Goal: Task Accomplishment & Management: Use online tool/utility

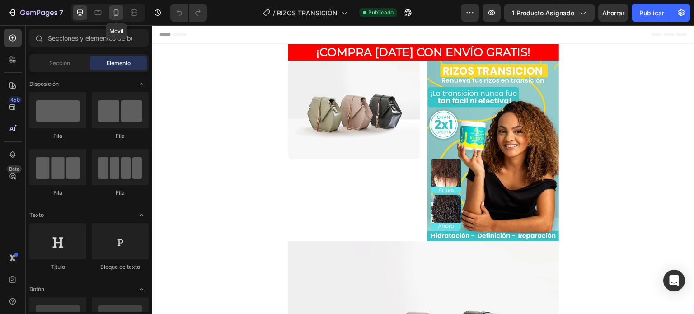
click at [120, 16] on icon at bounding box center [116, 12] width 9 height 9
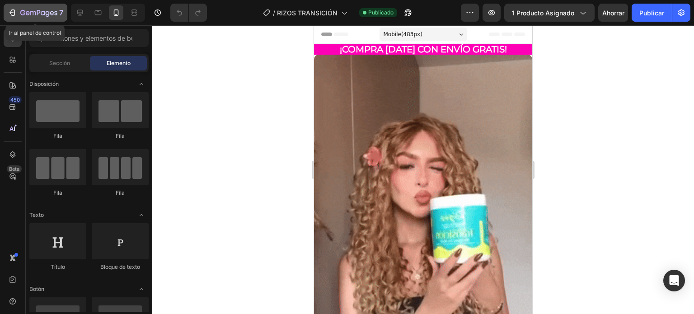
click at [16, 12] on icon "button" at bounding box center [12, 12] width 9 height 9
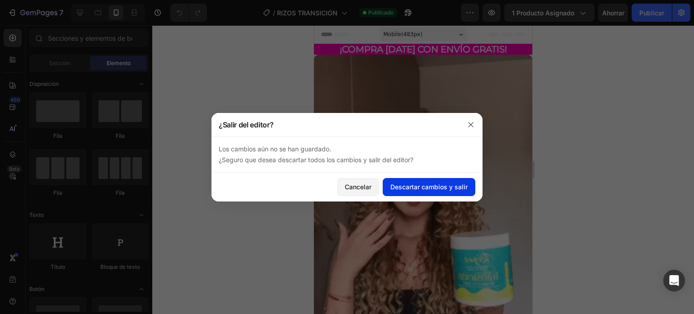
click at [416, 184] on font "Descartar cambios y salir" at bounding box center [428, 187] width 77 height 8
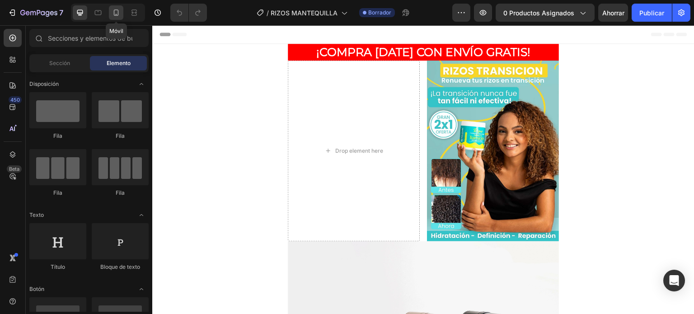
click at [117, 15] on icon at bounding box center [116, 12] width 5 height 6
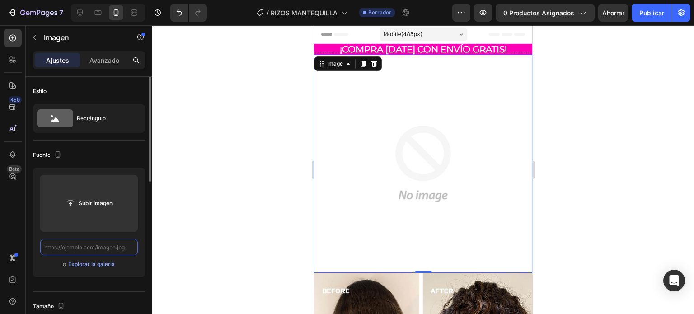
paste input "[URL][DOMAIN_NAME]"
type input "[URL][DOMAIN_NAME]"
paste input "[URL][DOMAIN_NAME]"
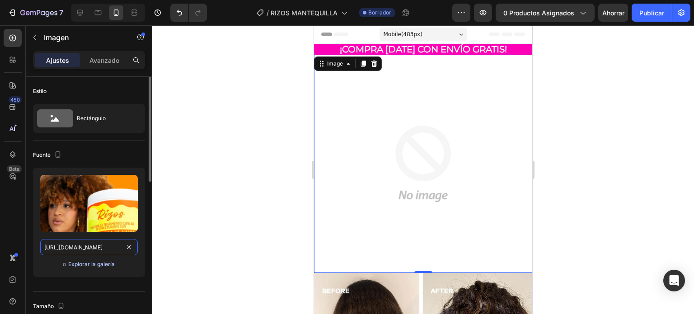
scroll to position [0, 191]
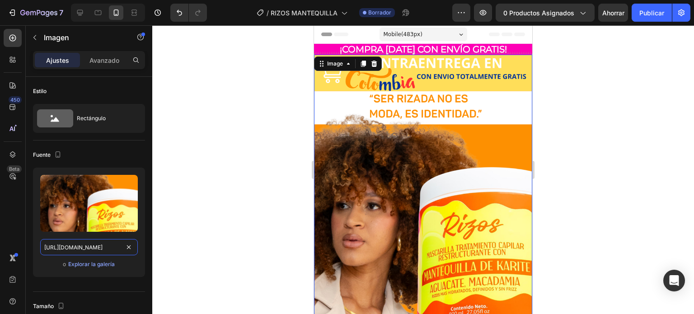
type input "[URL][DOMAIN_NAME]"
click at [588, 184] on div at bounding box center [423, 169] width 542 height 289
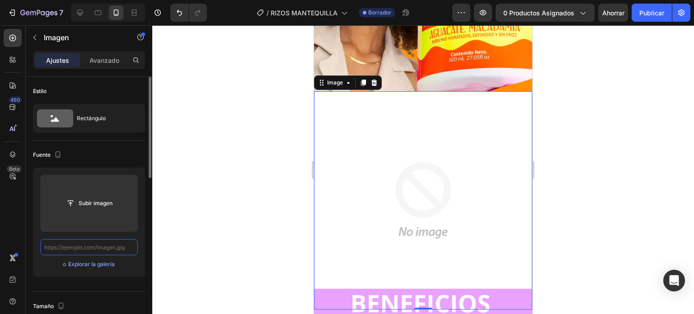
paste input "[URL][DOMAIN_NAME]"
type input "[URL][DOMAIN_NAME]"
paste input "[URL][DOMAIN_NAME]"
type input "[URL][DOMAIN_NAME]"
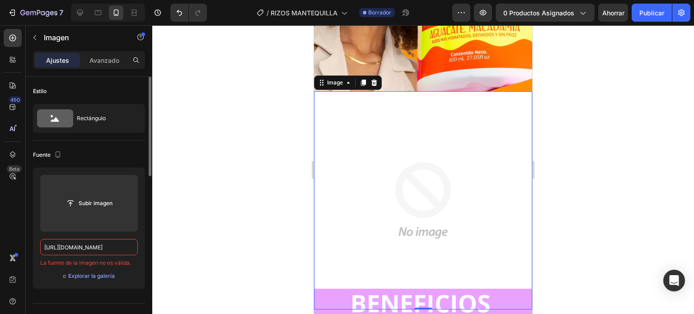
scroll to position [0, 195]
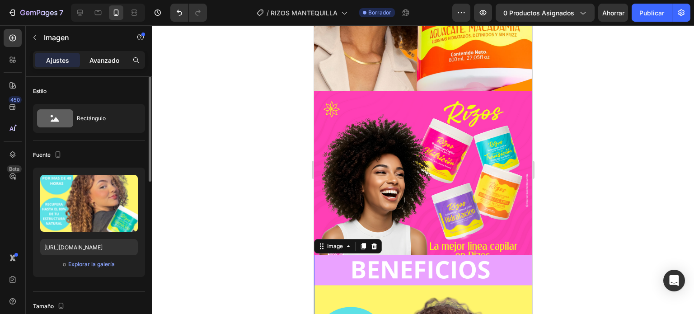
click at [102, 64] on p "Avanzado" at bounding box center [104, 60] width 30 height 9
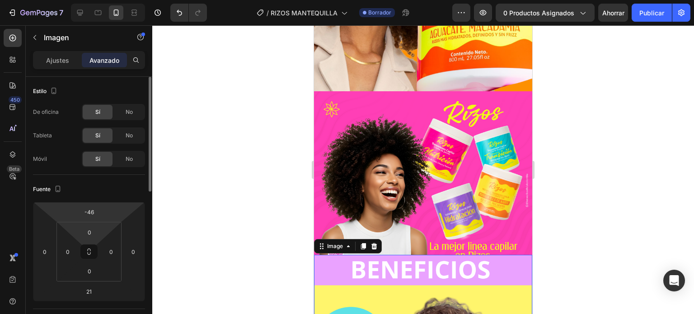
drag, startPoint x: 89, startPoint y: 204, endPoint x: 92, endPoint y: 219, distance: 15.7
click at [92, 219] on div "-46 0 21 0" at bounding box center [89, 251] width 112 height 99
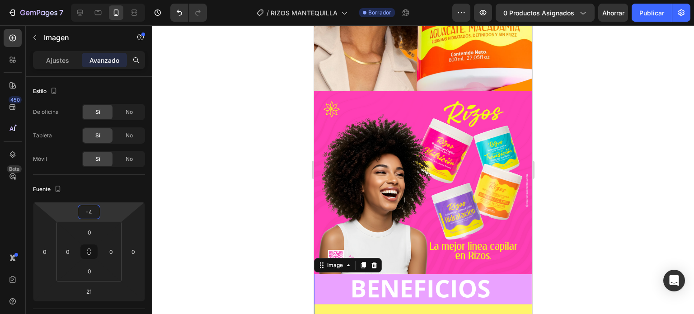
type input "-6"
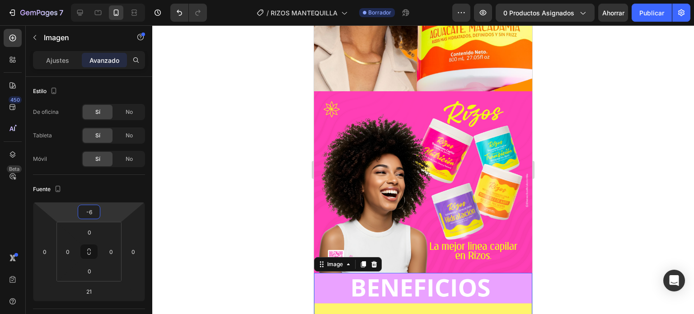
drag, startPoint x: 88, startPoint y: 202, endPoint x: 89, endPoint y: 193, distance: 9.1
click at [89, 0] on html "7 Version history / RIZOS MANTEQUILLA Borrador Avance 0 productos asignados Aho…" at bounding box center [347, 0] width 694 height 0
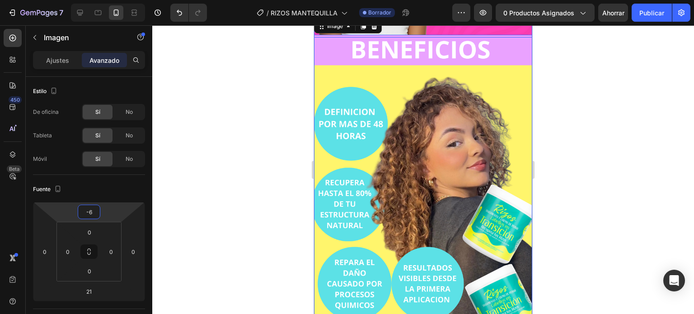
scroll to position [493, 0]
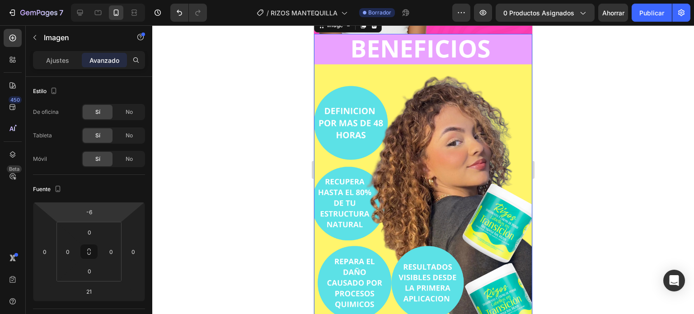
click at [445, 219] on img at bounding box center [423, 179] width 218 height 291
click at [60, 61] on font "Ajustes" at bounding box center [57, 60] width 23 height 8
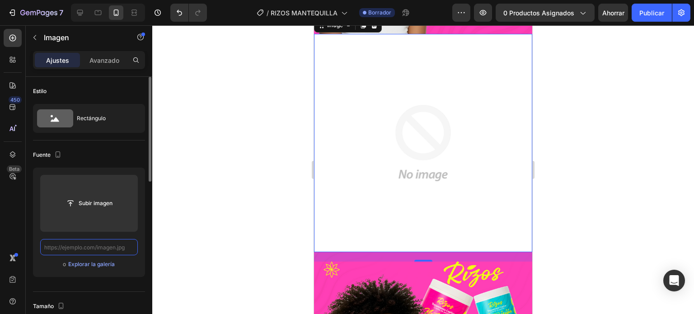
scroll to position [0, 0]
paste input "[URL][DOMAIN_NAME]"
type input "[URL][DOMAIN_NAME]"
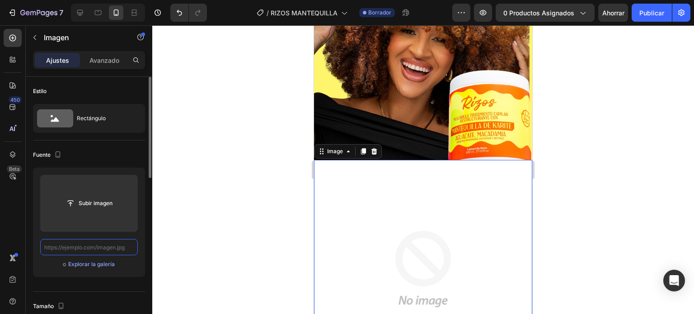
paste input "[URL][DOMAIN_NAME]"
type input "[URL][DOMAIN_NAME]"
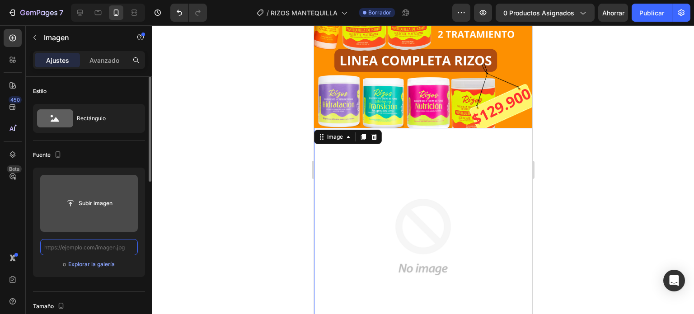
paste input "[URL][DOMAIN_NAME]"
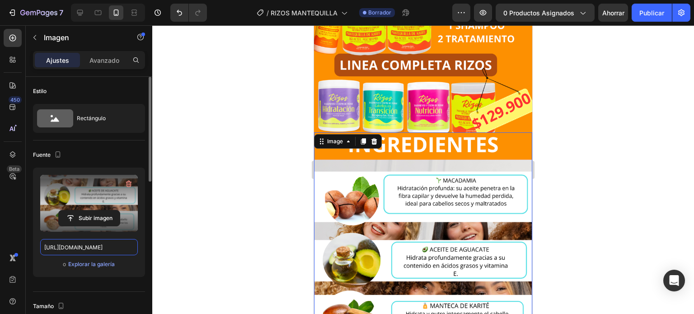
scroll to position [975, 0]
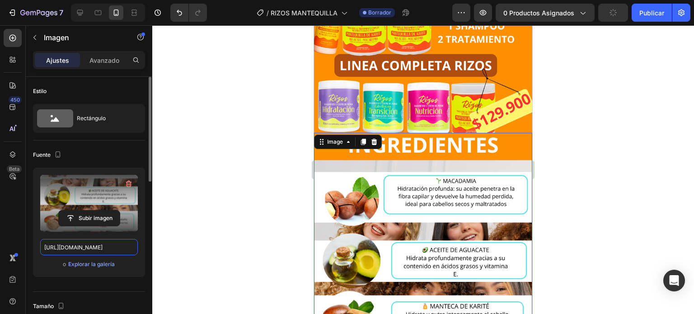
type input "[URL][DOMAIN_NAME]"
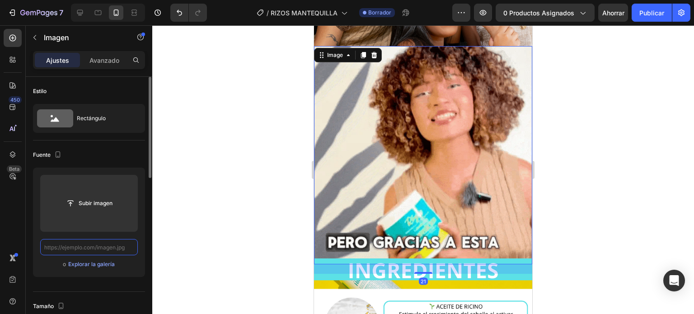
scroll to position [0, 0]
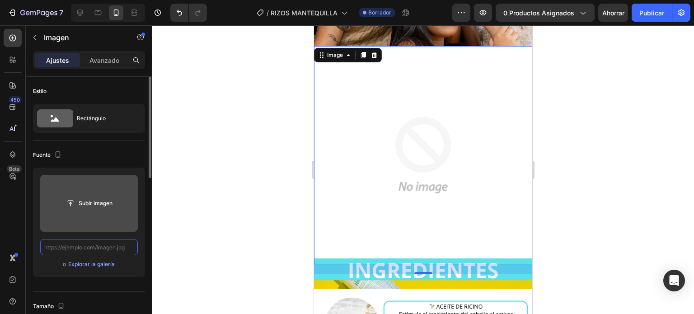
paste input "[URL][DOMAIN_NAME]"
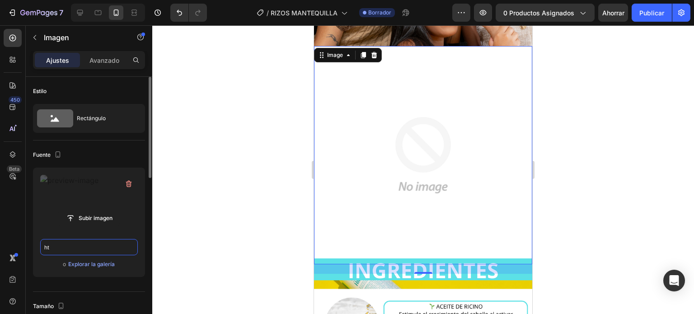
type input "h"
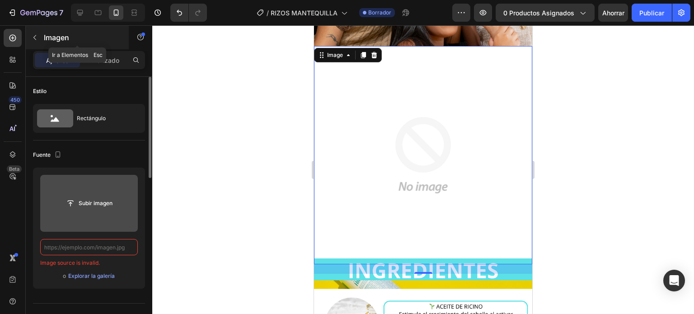
click at [36, 33] on button "button" at bounding box center [35, 37] width 14 height 14
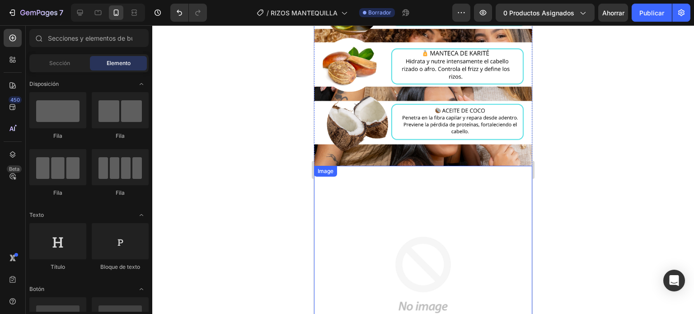
scroll to position [1221, 0]
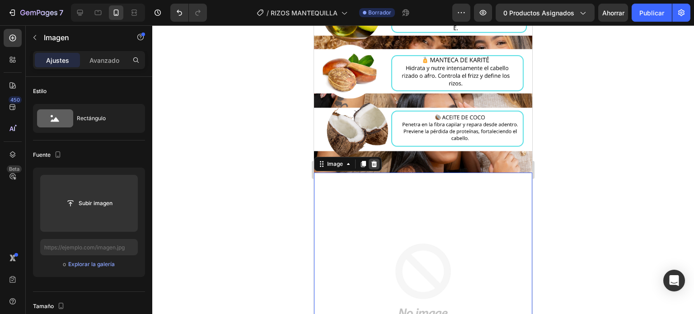
click at [373, 161] on icon at bounding box center [374, 164] width 6 height 6
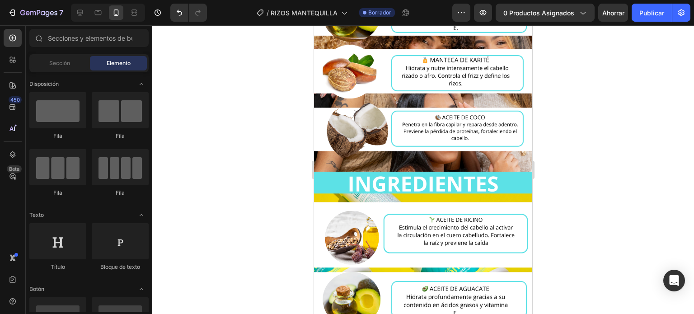
click at [55, 55] on div "Sección Elemento" at bounding box center [88, 63] width 119 height 18
click at [56, 62] on font "Sección" at bounding box center [59, 63] width 21 height 7
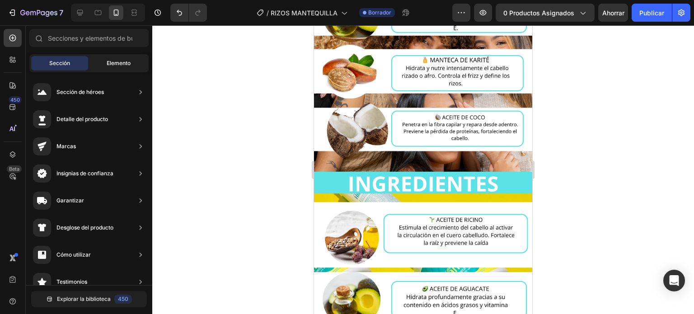
click at [111, 65] on font "Elemento" at bounding box center [119, 63] width 24 height 7
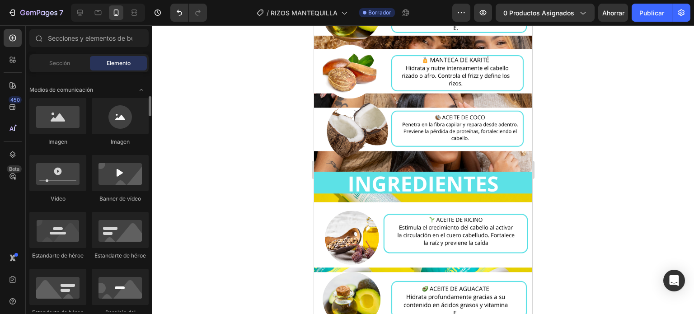
scroll to position [275, 0]
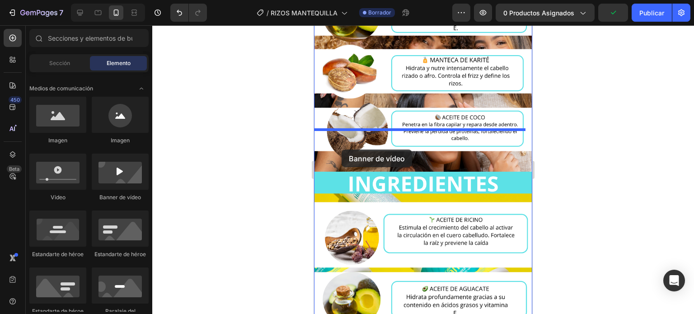
drag, startPoint x: 428, startPoint y: 209, endPoint x: 343, endPoint y: 149, distance: 104.0
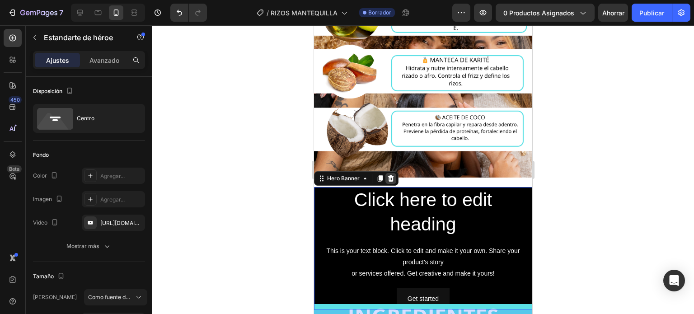
click at [390, 175] on icon at bounding box center [391, 178] width 6 height 6
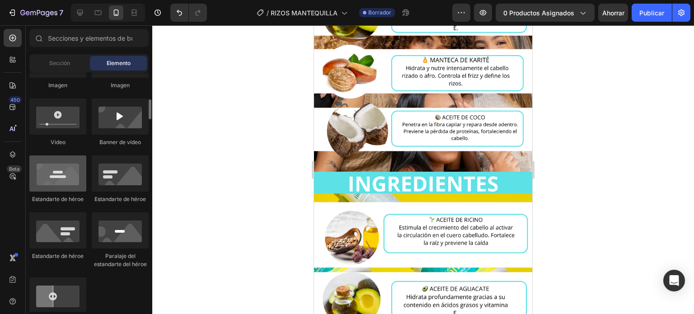
scroll to position [330, 0]
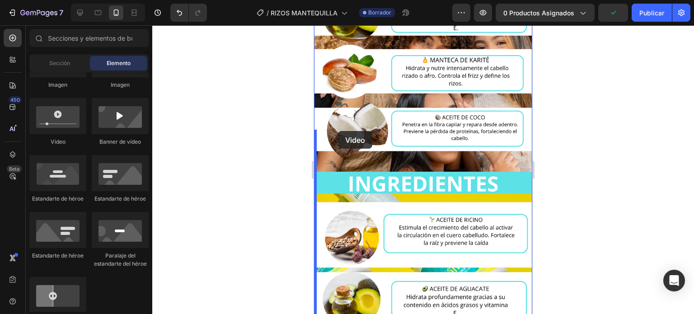
drag, startPoint x: 426, startPoint y: 145, endPoint x: 338, endPoint y: 132, distance: 88.5
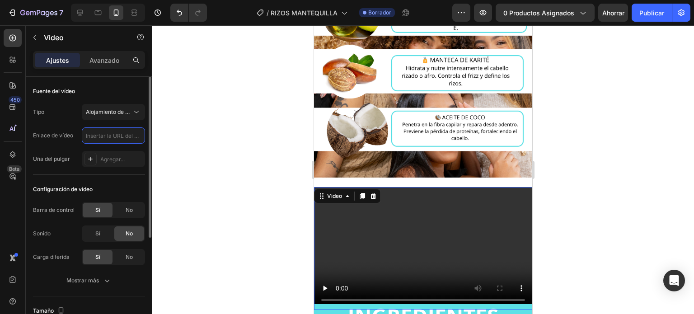
scroll to position [0, 0]
paste input "[URL][DOMAIN_NAME]"
type input "[URL][DOMAIN_NAME]"
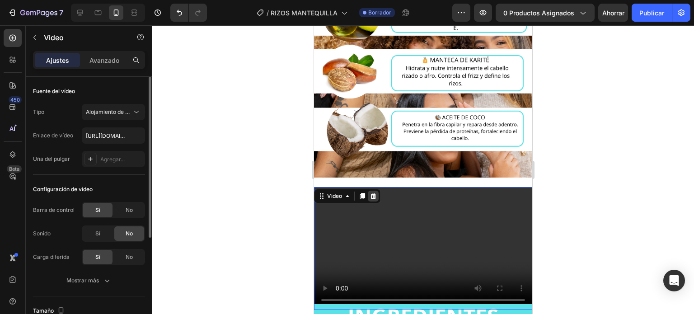
click at [373, 193] on icon at bounding box center [373, 196] width 6 height 6
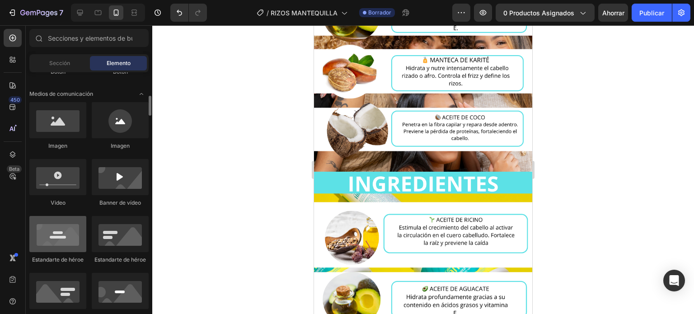
scroll to position [269, 0]
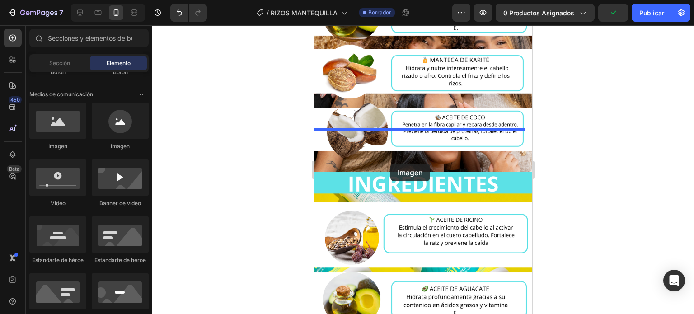
drag, startPoint x: 370, startPoint y: 153, endPoint x: 386, endPoint y: 159, distance: 16.9
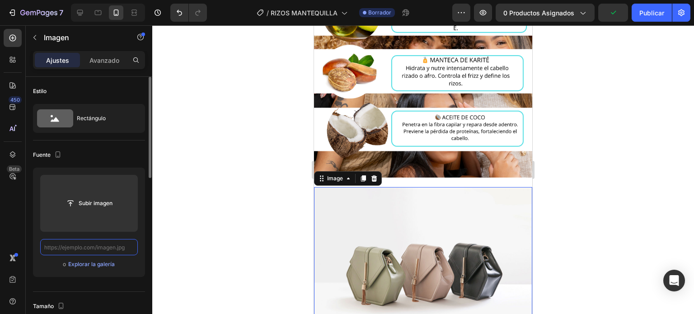
scroll to position [0, 0]
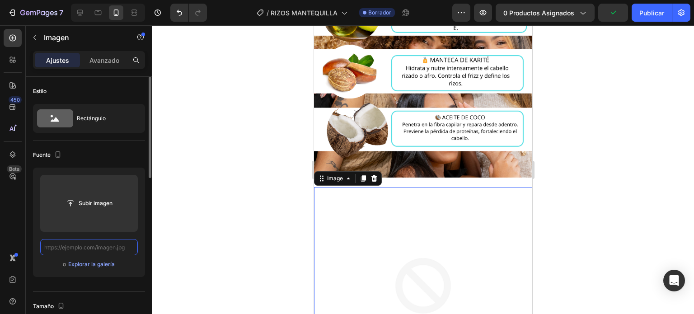
paste input "[URL][DOMAIN_NAME]"
type input "[URL][DOMAIN_NAME]"
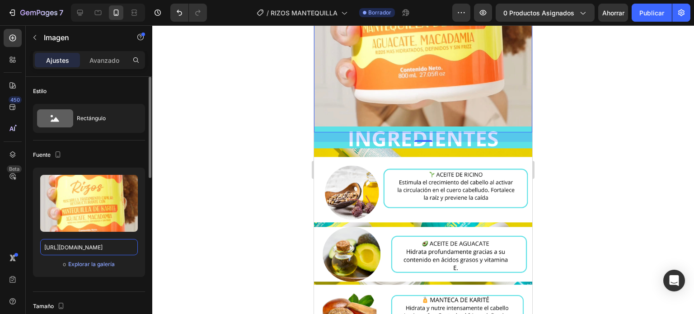
scroll to position [1523, 0]
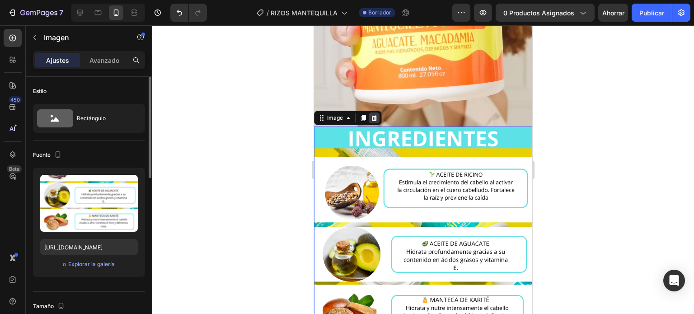
click at [376, 114] on icon at bounding box center [373, 117] width 7 height 7
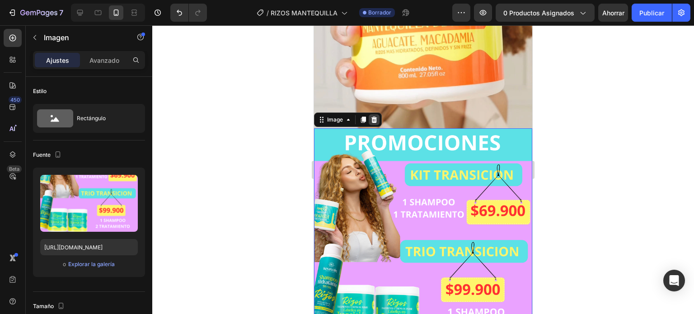
click at [376, 117] on icon at bounding box center [374, 120] width 6 height 6
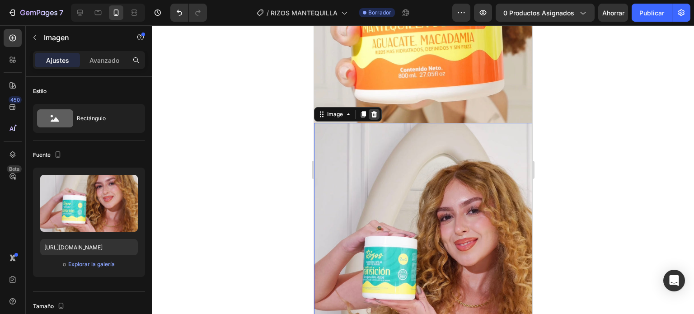
click at [375, 111] on icon at bounding box center [374, 114] width 6 height 6
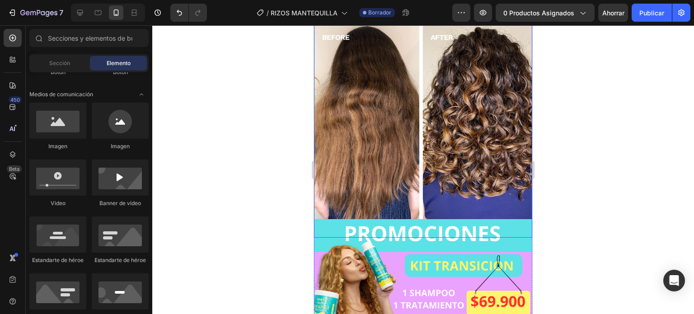
scroll to position [1661, 0]
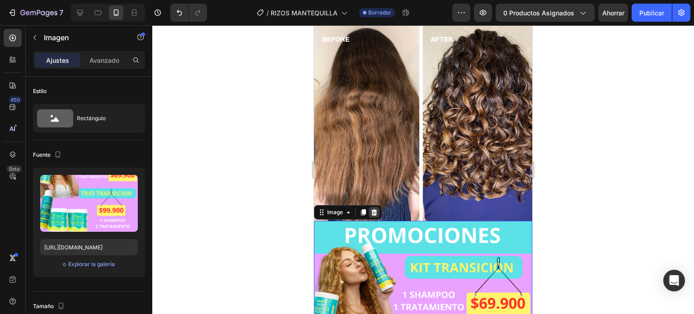
click at [374, 209] on icon at bounding box center [374, 212] width 6 height 6
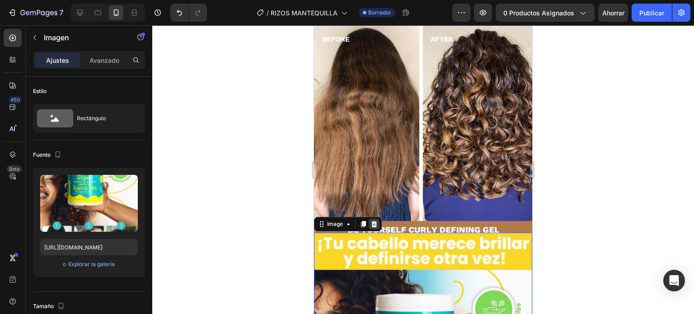
click at [376, 220] on icon at bounding box center [373, 223] width 7 height 7
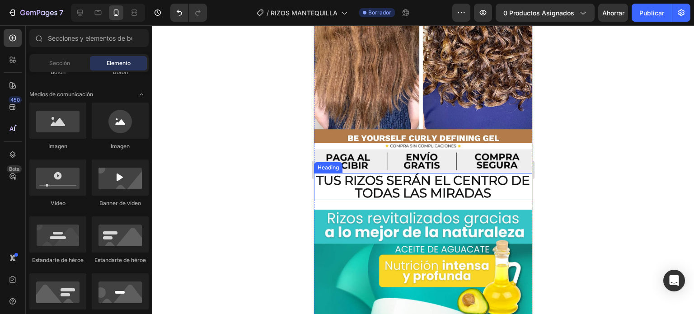
scroll to position [1753, 0]
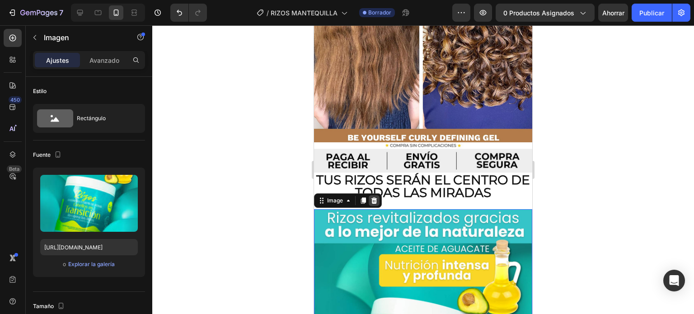
click at [378, 197] on icon at bounding box center [373, 200] width 7 height 7
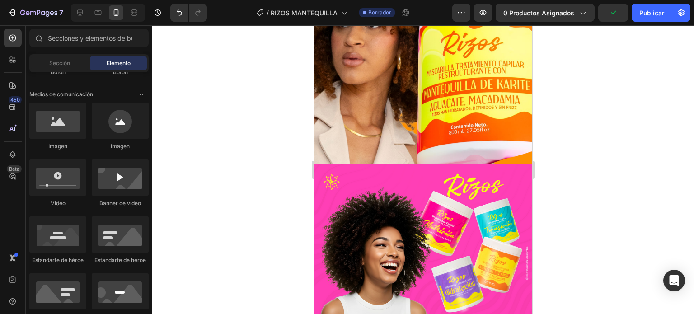
scroll to position [0, 0]
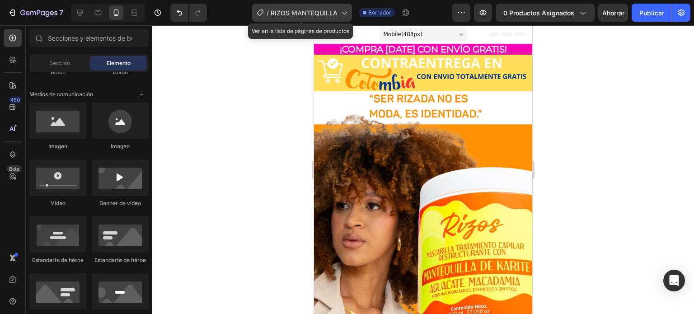
click at [345, 12] on icon at bounding box center [343, 12] width 9 height 9
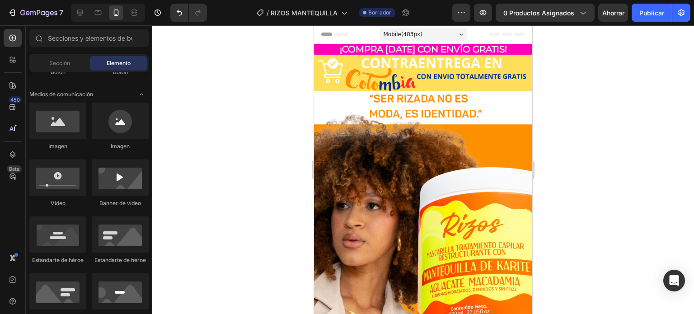
click at [561, 85] on div at bounding box center [423, 169] width 542 height 289
click at [542, 16] on font "0 productos asignados" at bounding box center [538, 13] width 71 height 8
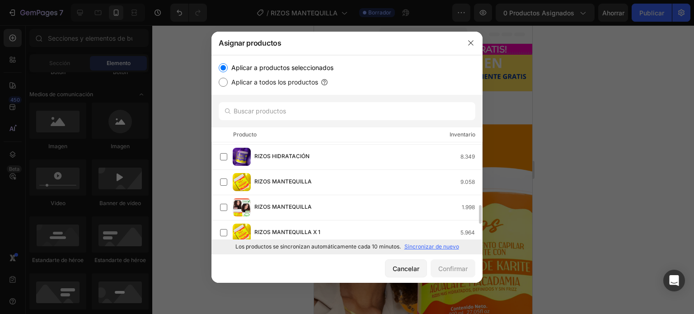
scroll to position [327, 0]
click at [375, 182] on div "RIZOS MANTEQUILLA 9.058" at bounding box center [368, 182] width 228 height 10
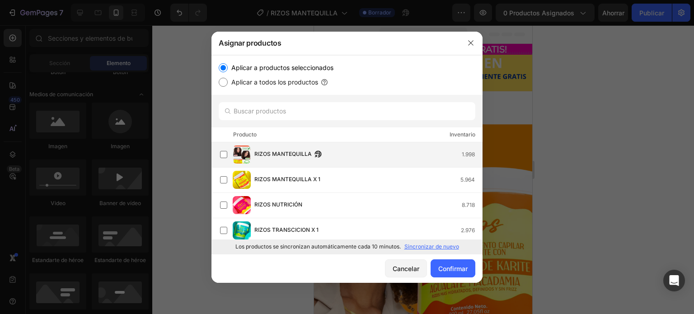
scroll to position [405, 0]
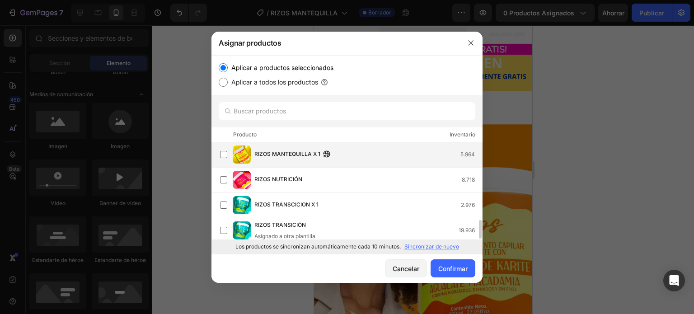
click at [392, 159] on div "RIZOS MANTEQUILLA X 1 5.964" at bounding box center [368, 154] width 228 height 10
click at [457, 267] on font "Confirmar" at bounding box center [452, 269] width 29 height 8
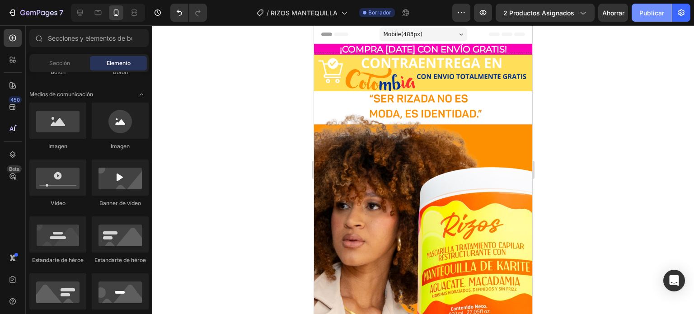
click at [645, 6] on button "Publicar" at bounding box center [651, 13] width 40 height 18
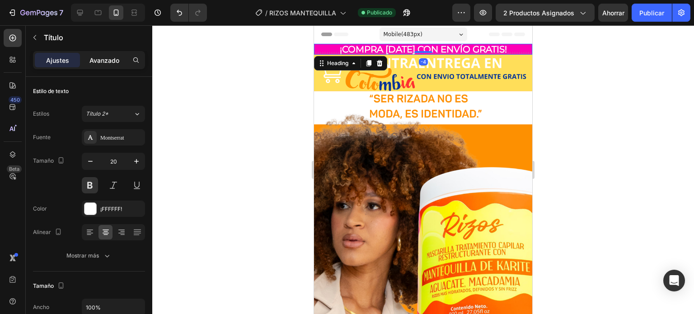
click at [107, 57] on font "Avanzado" at bounding box center [104, 60] width 30 height 8
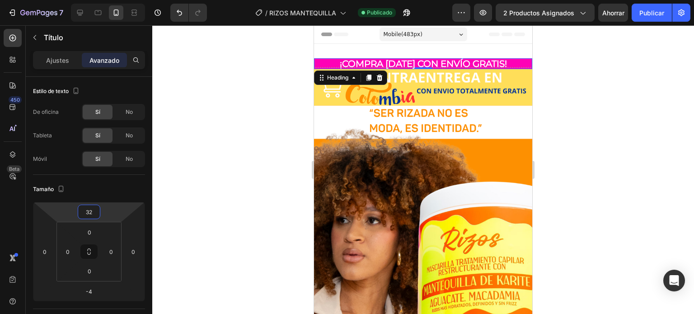
drag, startPoint x: 87, startPoint y: 203, endPoint x: 87, endPoint y: 196, distance: 7.2
click at [87, 0] on html "7 Version history / RIZOS MANTEQUILLA Publicado Avance 2 productos asignados Ah…" at bounding box center [347, 0] width 694 height 0
click at [644, 7] on button "Publicar" at bounding box center [651, 13] width 40 height 18
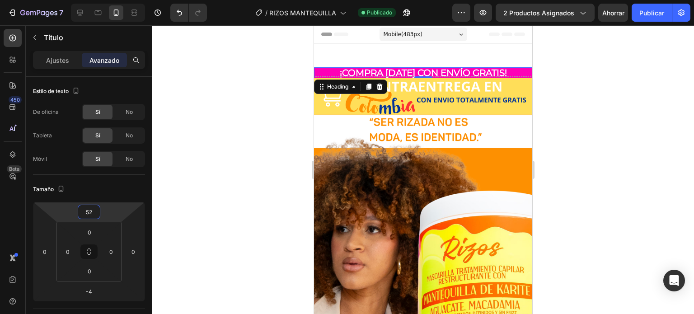
drag, startPoint x: 96, startPoint y: 204, endPoint x: 99, endPoint y: 199, distance: 5.5
click at [99, 0] on html "7 Version history / RIZOS MANTEQUILLA Publicado Avance 2 productos asignados Ah…" at bounding box center [347, 0] width 694 height 0
click at [660, 9] on font "Publicar" at bounding box center [651, 13] width 25 height 8
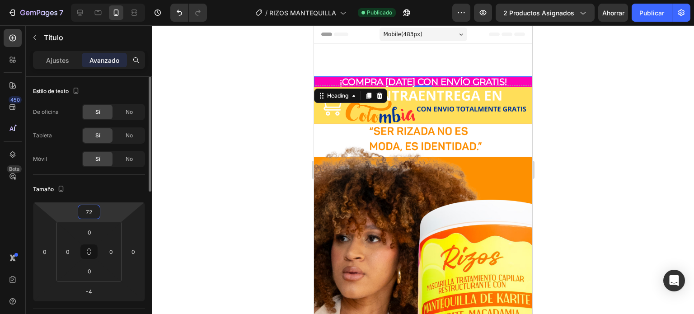
drag, startPoint x: 86, startPoint y: 202, endPoint x: 87, endPoint y: 197, distance: 4.5
click at [87, 0] on html "7 Version history / RIZOS MANTEQUILLA Publicado Avance 2 productos asignados Ah…" at bounding box center [347, 0] width 694 height 0
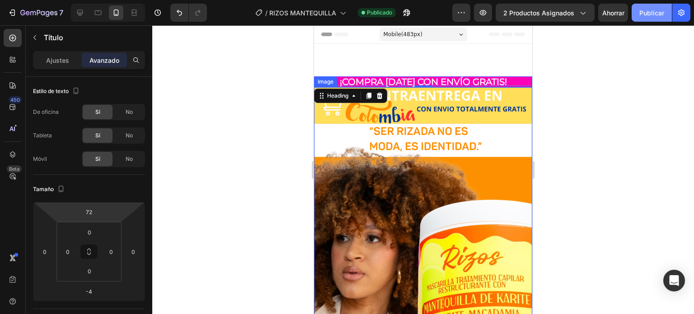
click at [649, 10] on font "Publicar" at bounding box center [651, 13] width 25 height 8
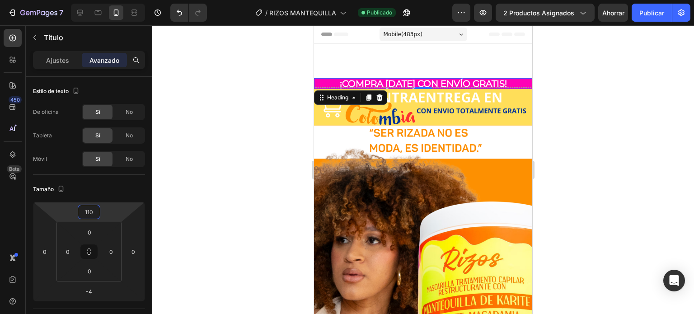
type input "112"
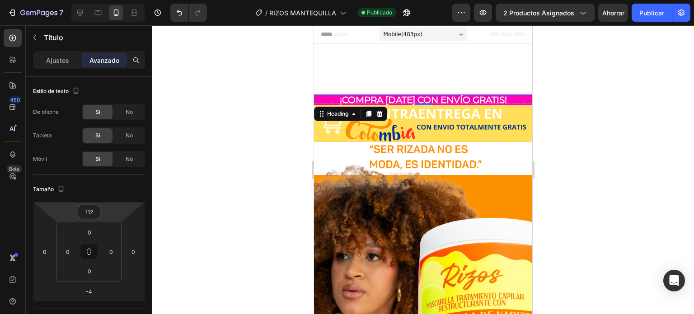
drag, startPoint x: 87, startPoint y: 203, endPoint x: 90, endPoint y: 194, distance: 9.7
click at [90, 0] on html "7 Version history / RIZOS MANTEQUILLA Publicado Avance 2 productos asignados Ah…" at bounding box center [347, 0] width 694 height 0
click at [650, 9] on font "Publicar" at bounding box center [651, 13] width 25 height 8
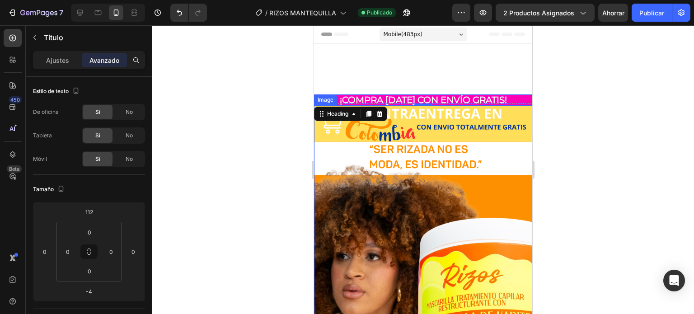
click at [557, 145] on div at bounding box center [423, 169] width 542 height 289
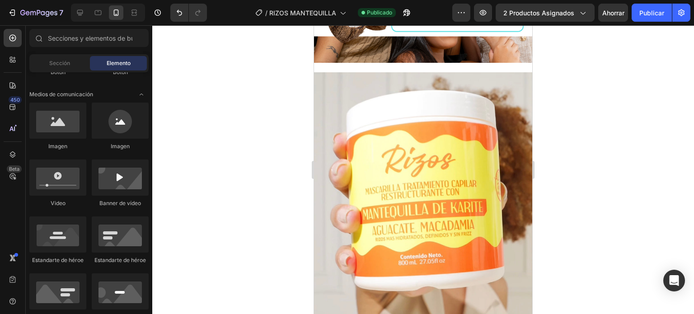
scroll to position [1385, 0]
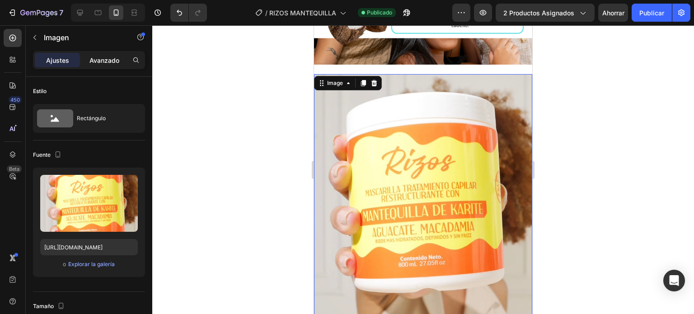
click at [117, 54] on div "Avanzado" at bounding box center [104, 60] width 45 height 14
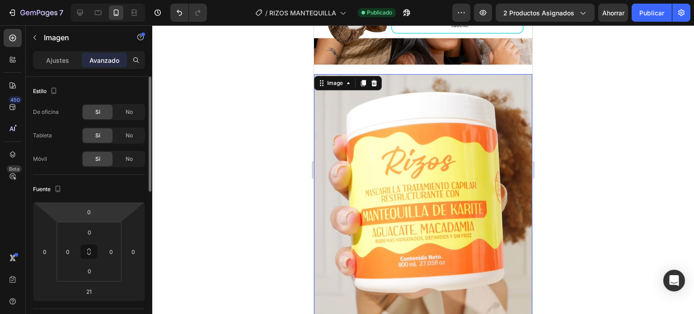
drag, startPoint x: 87, startPoint y: 202, endPoint x: 88, endPoint y: 219, distance: 16.7
click at [88, 219] on icon at bounding box center [89, 251] width 112 height 99
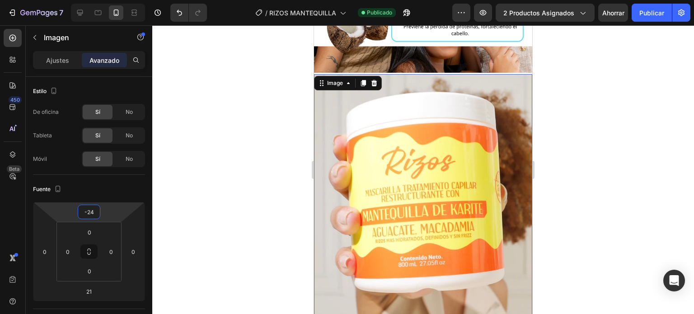
type input "-26"
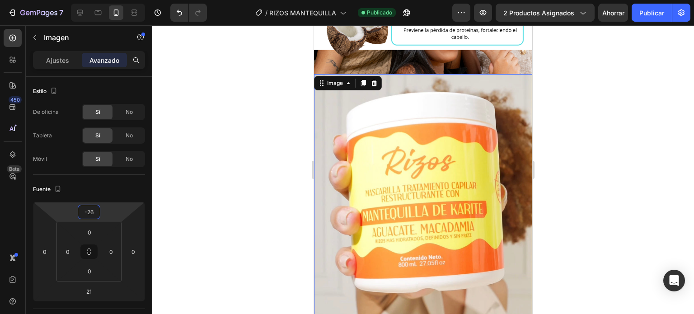
drag, startPoint x: 89, startPoint y: 203, endPoint x: 88, endPoint y: 209, distance: 5.9
click at [88, 0] on html "7 Version history / RIZOS MANTEQUILLA Publicado Avance 2 productos asignados Ah…" at bounding box center [347, 0] width 694 height 0
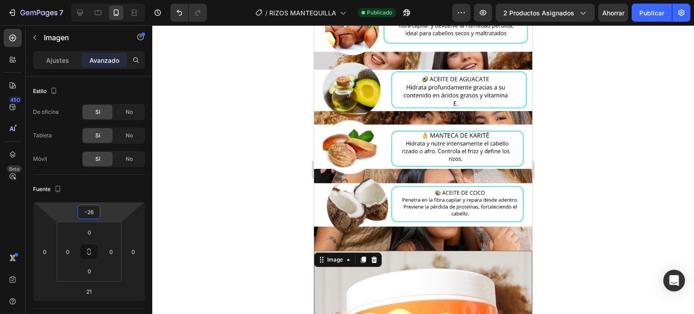
scroll to position [1167, 0]
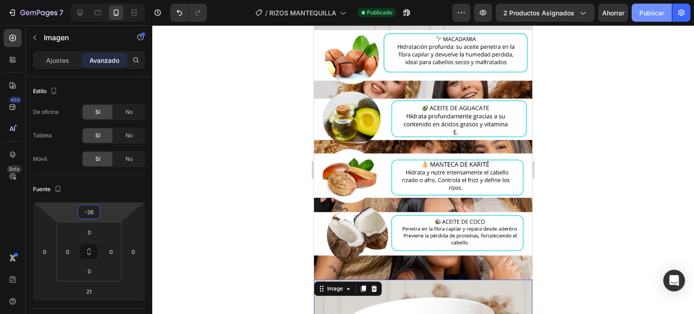
click at [636, 16] on button "Publicar" at bounding box center [651, 13] width 40 height 18
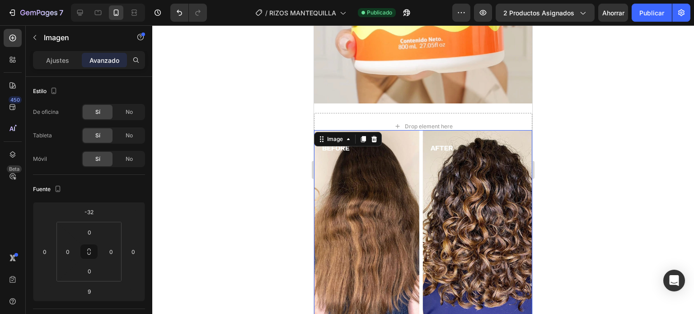
scroll to position [1590, 0]
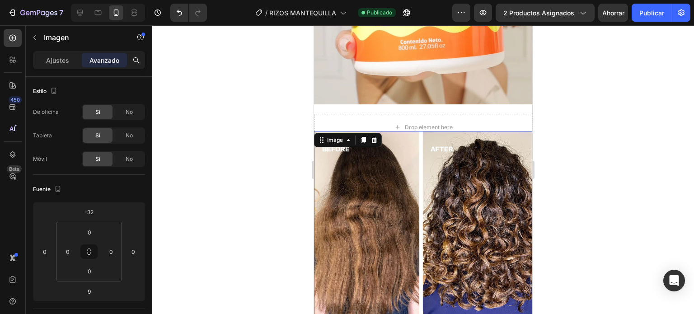
click at [454, 133] on img at bounding box center [423, 240] width 218 height 218
click at [50, 63] on font "Ajustes" at bounding box center [57, 60] width 23 height 8
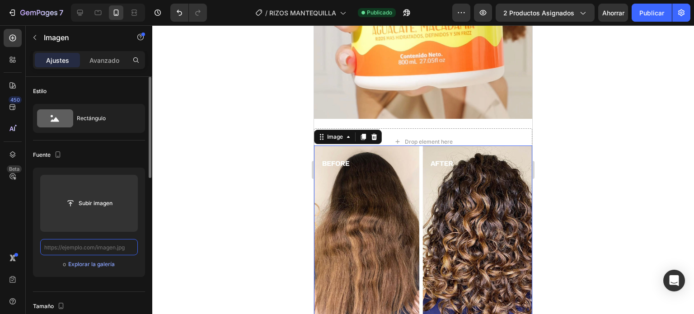
scroll to position [0, 0]
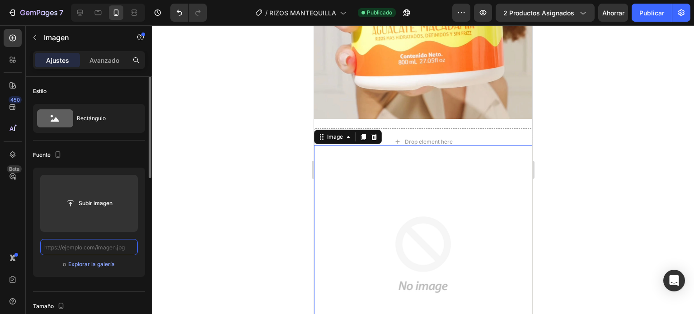
paste input "[URL][DOMAIN_NAME]"
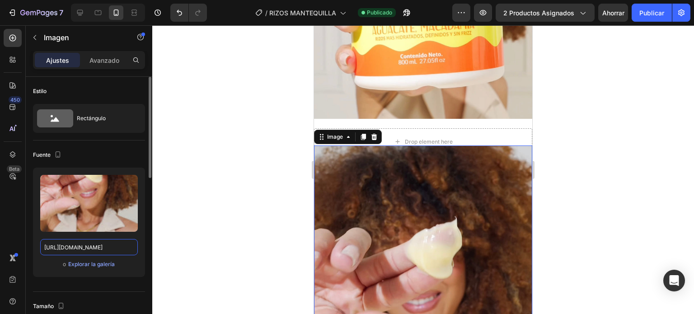
type input "[URL][DOMAIN_NAME]"
click at [119, 56] on div "Avanzado" at bounding box center [104, 60] width 45 height 14
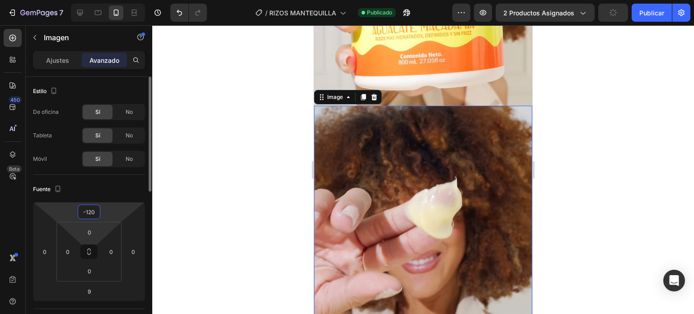
type input "-122"
drag, startPoint x: 91, startPoint y: 203, endPoint x: 87, endPoint y: 223, distance: 20.7
click at [87, 0] on html "7 Version history / RIZOS MANTEQUILLA Publicado Avance 2 productos asignados Pu…" at bounding box center [347, 0] width 694 height 0
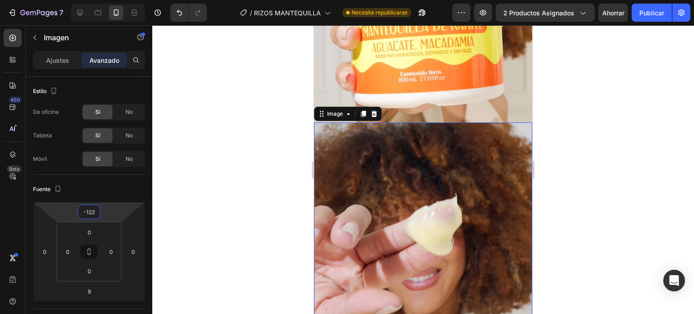
scroll to position [1559, 0]
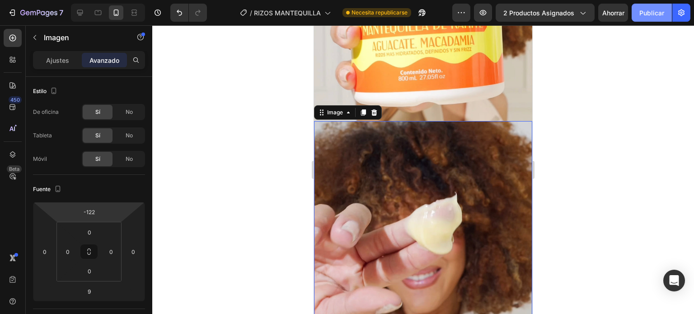
click at [650, 15] on font "Publicar" at bounding box center [651, 13] width 25 height 8
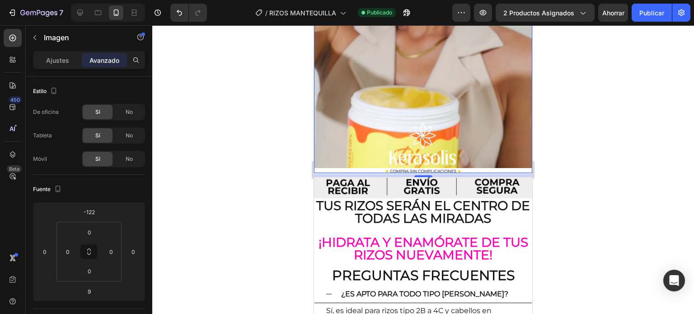
scroll to position [1876, 0]
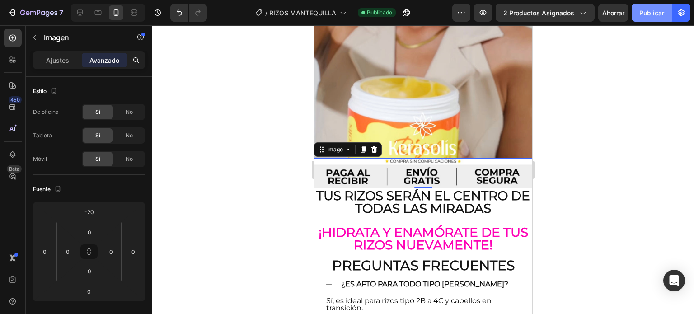
click at [649, 16] on font "Publicar" at bounding box center [651, 13] width 25 height 8
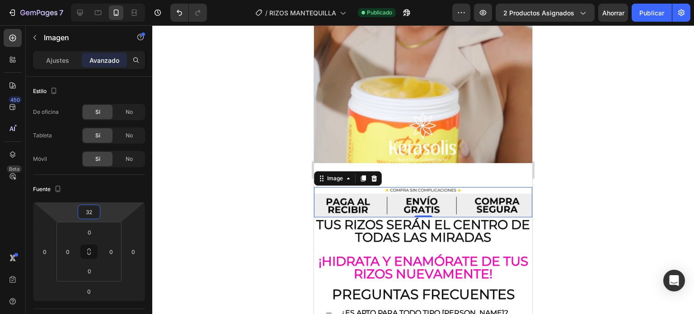
type input "30"
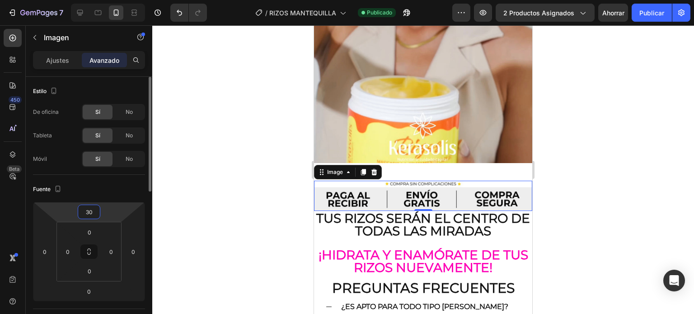
drag, startPoint x: 90, startPoint y: 202, endPoint x: 88, endPoint y: 191, distance: 11.6
click at [88, 0] on html "7 Version history / RIZOS MANTEQUILLA Publicado Avance 2 productos asignados Ah…" at bounding box center [347, 0] width 694 height 0
click at [643, 16] on font "Publicar" at bounding box center [651, 12] width 25 height 9
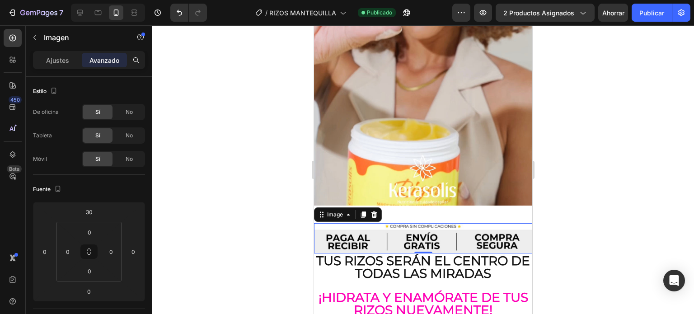
scroll to position [1834, 0]
click at [31, 37] on icon "button" at bounding box center [34, 37] width 7 height 7
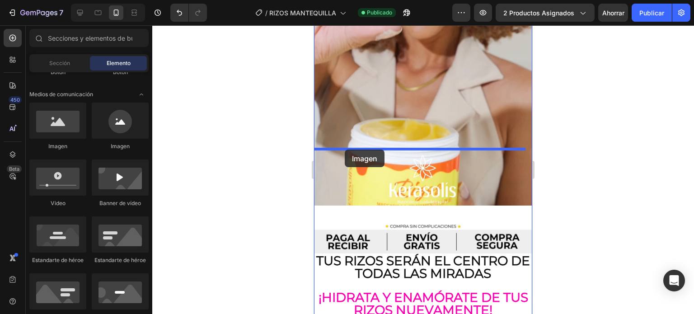
drag, startPoint x: 378, startPoint y: 149, endPoint x: 347, endPoint y: 146, distance: 31.4
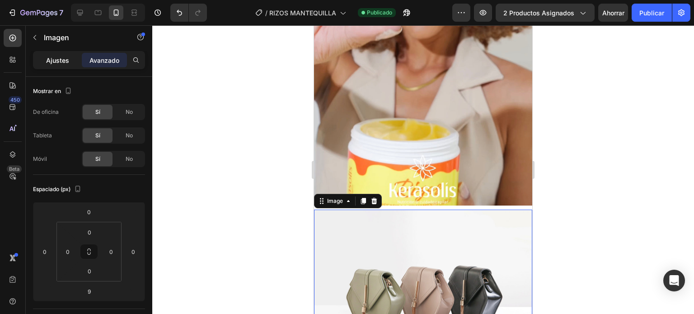
click at [56, 60] on font "Ajustes" at bounding box center [57, 60] width 23 height 8
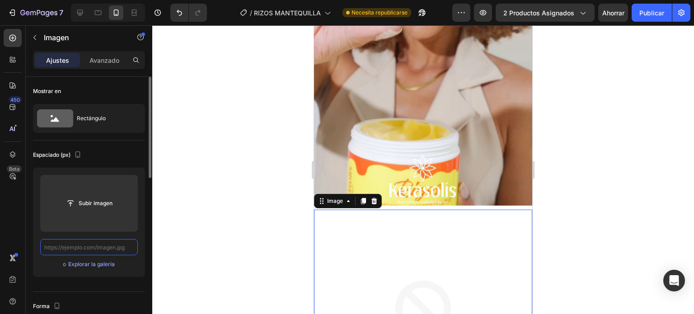
scroll to position [0, 0]
paste input "[URL][DOMAIN_NAME]"
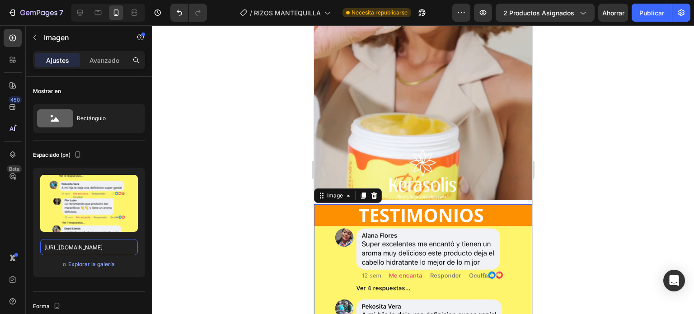
scroll to position [1819, 0]
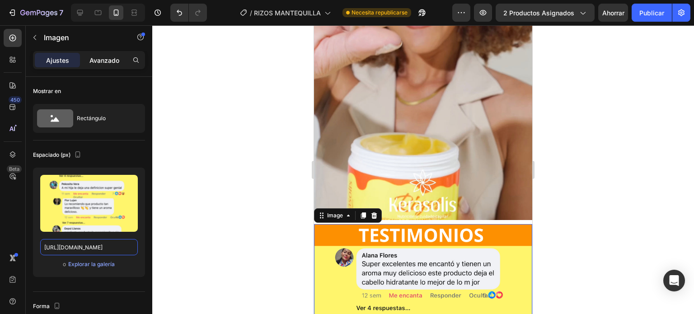
type input "[URL][DOMAIN_NAME]"
click at [96, 62] on font "Avanzado" at bounding box center [104, 60] width 30 height 8
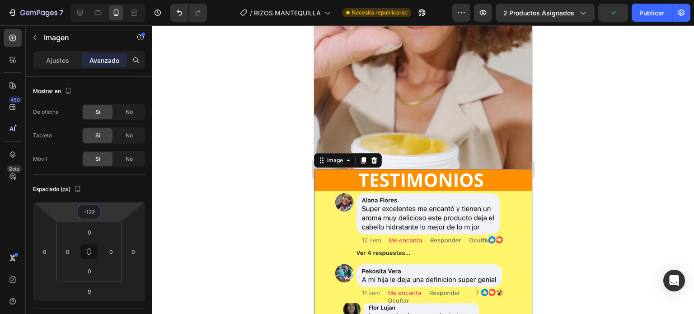
type input "-124"
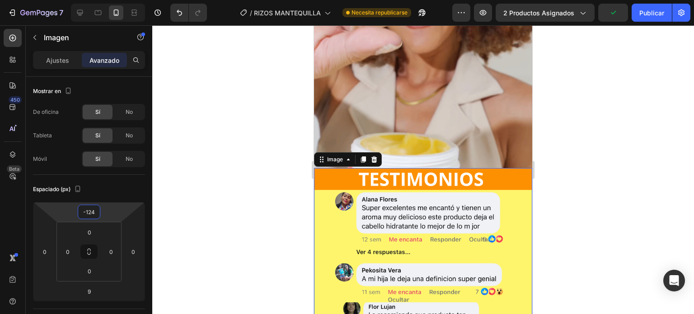
drag, startPoint x: 88, startPoint y: 203, endPoint x: 85, endPoint y: 231, distance: 28.1
click at [85, 0] on html "7 Version history / RIZOS MANTEQUILLA Necesita republicarse Avance 2 productos …" at bounding box center [347, 0] width 694 height 0
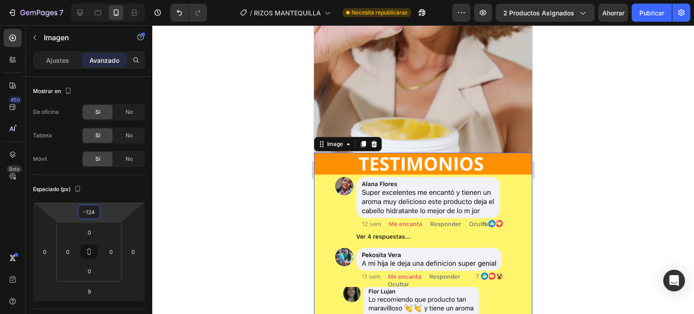
scroll to position [1851, 0]
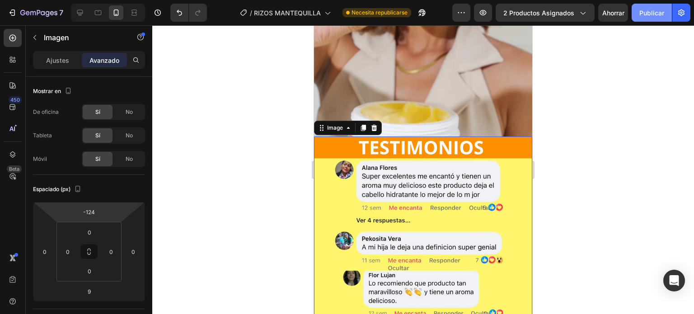
click at [653, 11] on font "Publicar" at bounding box center [651, 13] width 25 height 8
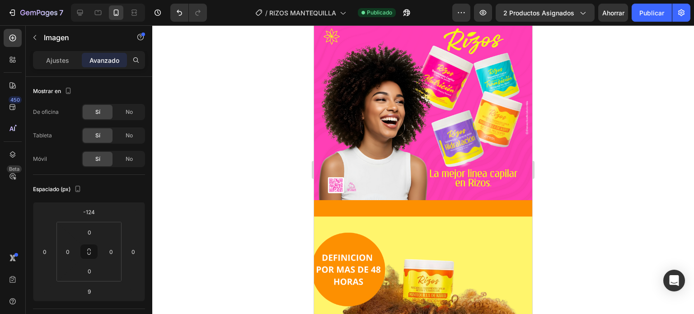
scroll to position [370, 0]
